Goal: Navigation & Orientation: Find specific page/section

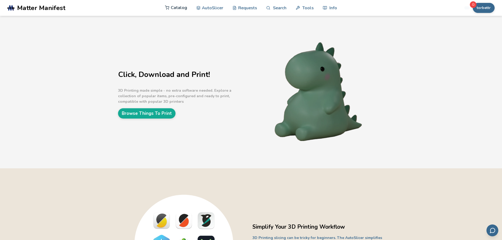
click at [174, 8] on link "Catalog" at bounding box center [176, 8] width 22 height 16
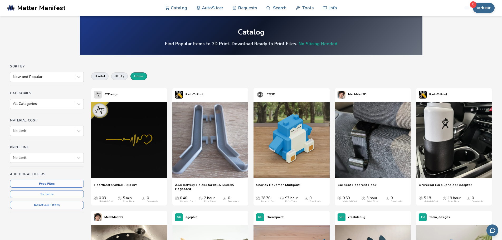
click at [136, 77] on button "home" at bounding box center [138, 75] width 17 height 7
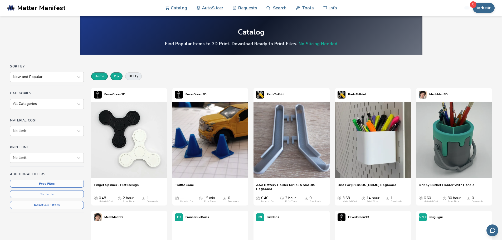
click at [117, 77] on button "diy" at bounding box center [116, 75] width 12 height 7
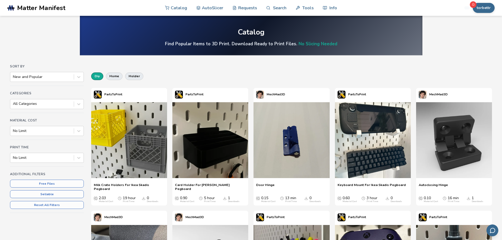
click at [99, 76] on button "diy" at bounding box center [97, 75] width 12 height 7
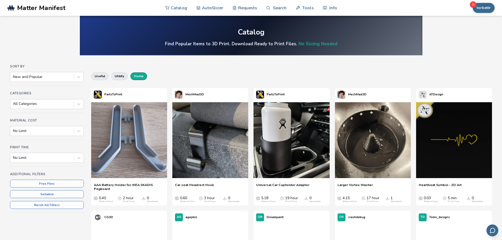
click at [136, 77] on button "home" at bounding box center [138, 75] width 17 height 7
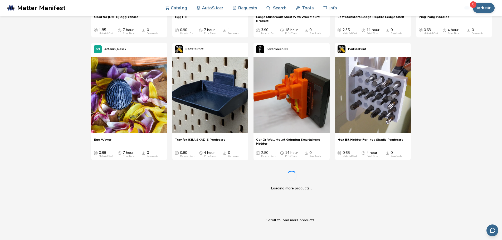
scroll to position [1054, 0]
